Goal: Task Accomplishment & Management: Complete application form

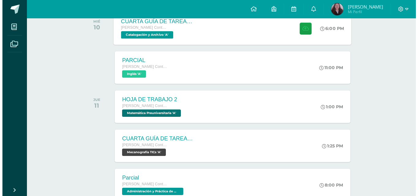
scroll to position [108, 0]
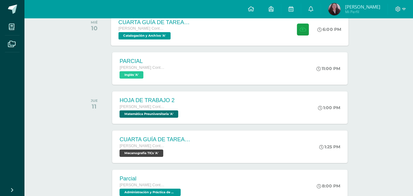
click at [234, 19] on div "CUARTA GUÍA DE TAREAS DEL CUARTO BIMESTRE [PERSON_NAME] Contador Perito Contado…" at bounding box center [230, 29] width 238 height 33
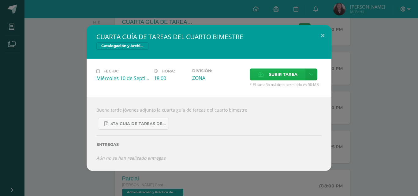
click at [288, 75] on span "Subir tarea" at bounding box center [283, 74] width 28 height 11
click at [0, 0] on input "Subir tarea" at bounding box center [0, 0] width 0 height 0
click at [315, 76] on link at bounding box center [311, 75] width 12 height 12
click at [270, 88] on link "Subir enlace" at bounding box center [289, 87] width 61 height 9
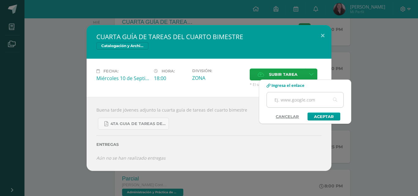
click at [274, 98] on input "text" at bounding box center [305, 99] width 77 height 15
paste input "C:\Users\Admin\Desktop\Grabando #6.mp4"
type input "C:\Users\Admin\Desktop\Grabando #6.mp4"
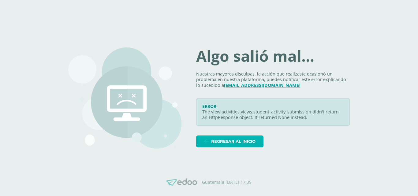
click at [240, 145] on span "Regresar al inicio" at bounding box center [233, 141] width 44 height 11
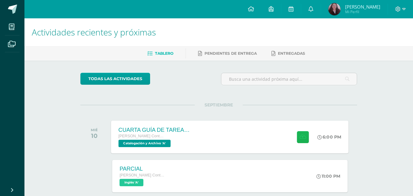
click at [303, 131] on button at bounding box center [303, 137] width 12 height 12
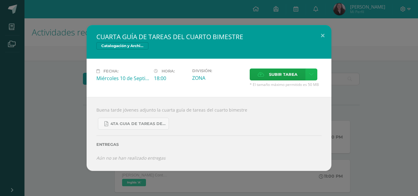
click at [312, 77] on icon at bounding box center [311, 74] width 5 height 5
click at [291, 89] on span "Subir enlace" at bounding box center [285, 88] width 26 height 6
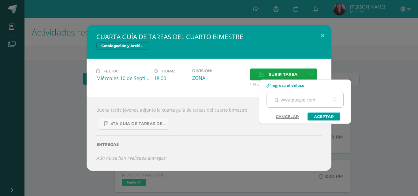
click at [287, 97] on input "text" at bounding box center [305, 99] width 77 height 15
paste input "C:\Users\Admin\Desktop\Grabando #6.mp4"
type input "C:\Users\Admin\Desktop\Grabando #6.mp4"
click at [334, 118] on link "Aceptar" at bounding box center [324, 117] width 33 height 8
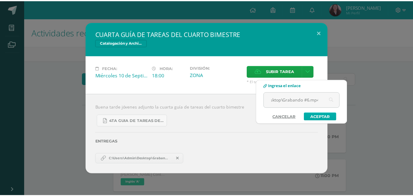
scroll to position [0, 0]
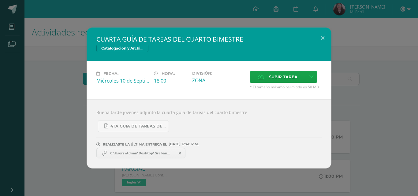
click at [68, 65] on div "CUARTA GUÍA DE TAREAS DEL CUARTO BIMESTRE Catalogación y Archivo Fecha: Miércol…" at bounding box center [208, 98] width 413 height 141
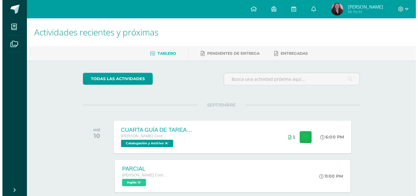
scroll to position [192, 0]
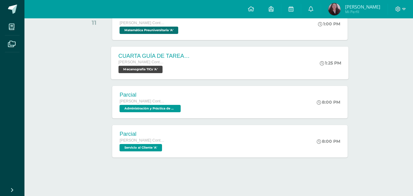
click at [160, 68] on span "Mecanografía TICs 'A'" at bounding box center [141, 69] width 44 height 7
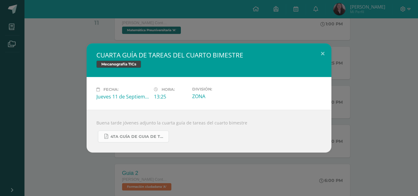
click at [160, 140] on link "4TA GUÍA DE GUIA DE TAREAS DE 4TH DIVERSIFICADO Y 5TO PC. DEL CUARTO BIMESTRE S…" at bounding box center [133, 137] width 71 height 12
click at [304, 44] on div "CUARTA GUÍA DE TAREAS DEL CUARTO BIMESTRE Mecanografía TICs" at bounding box center [209, 60] width 245 height 34
click at [303, 32] on div "CUARTA GUÍA DE TAREAS DEL CUARTO BIMESTRE Mecanografía TICs Fecha: Jueves 11 de…" at bounding box center [209, 98] width 418 height 196
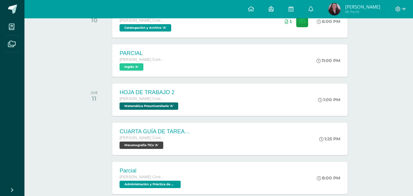
scroll to position [114, 0]
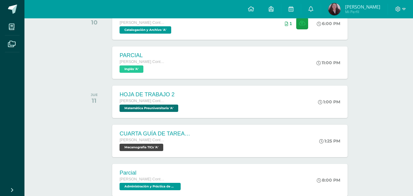
click at [303, 32] on div "1" at bounding box center [297, 23] width 36 height 32
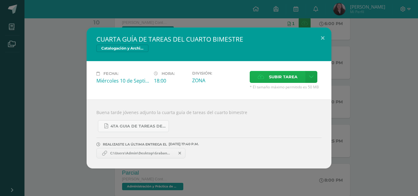
click at [270, 77] on span "Subir tarea" at bounding box center [283, 76] width 28 height 11
click at [0, 0] on input "Subir tarea" at bounding box center [0, 0] width 0 height 0
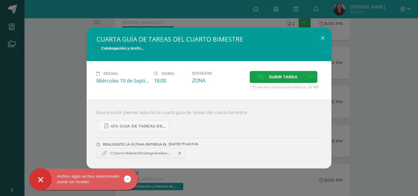
click at [72, 119] on div "CUARTA GUÍA DE TAREAS DEL CUARTO BIMESTRE Catalogación y Archivo Fecha: Miércol…" at bounding box center [208, 98] width 413 height 141
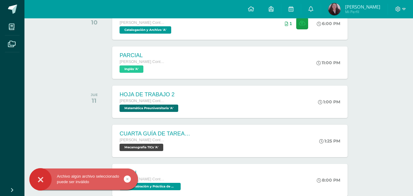
scroll to position [0, 0]
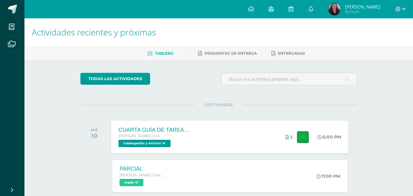
click at [204, 149] on div "CUARTA GUÍA DE TAREAS DEL CUARTO BIMESTRE Quinto Perito Contador Perito Contado…" at bounding box center [230, 137] width 238 height 33
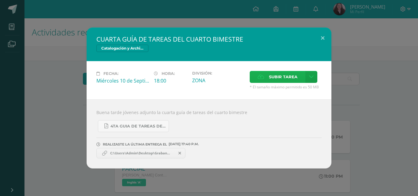
click at [286, 78] on span "Subir tarea" at bounding box center [283, 76] width 28 height 11
click at [0, 0] on input "Subir tarea" at bounding box center [0, 0] width 0 height 0
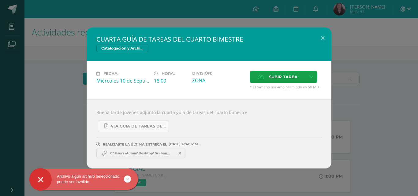
click at [79, 88] on div "CUARTA GUÍA DE TAREAS DEL CUARTO BIMESTRE Catalogación y Archivo Fecha: Miércol…" at bounding box center [208, 98] width 413 height 141
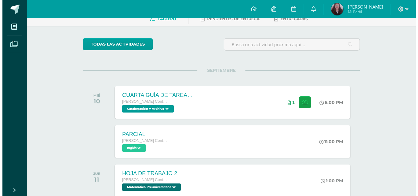
scroll to position [35, 0]
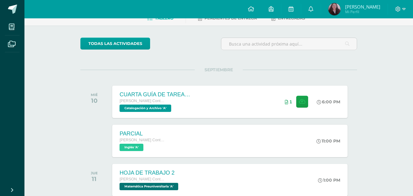
click at [130, 107] on span "Catalogación y Archivo 'A'" at bounding box center [146, 108] width 52 height 7
